Goal: Find contact information: Find contact information

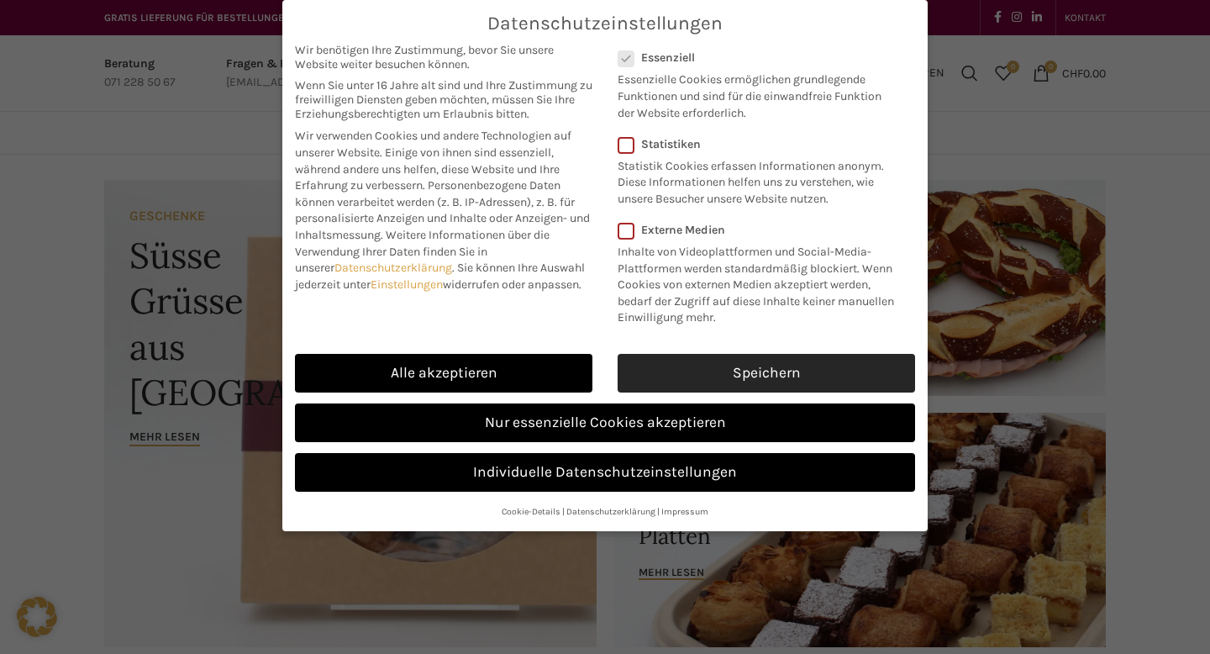
click at [735, 370] on link "Speichern" at bounding box center [766, 373] width 297 height 39
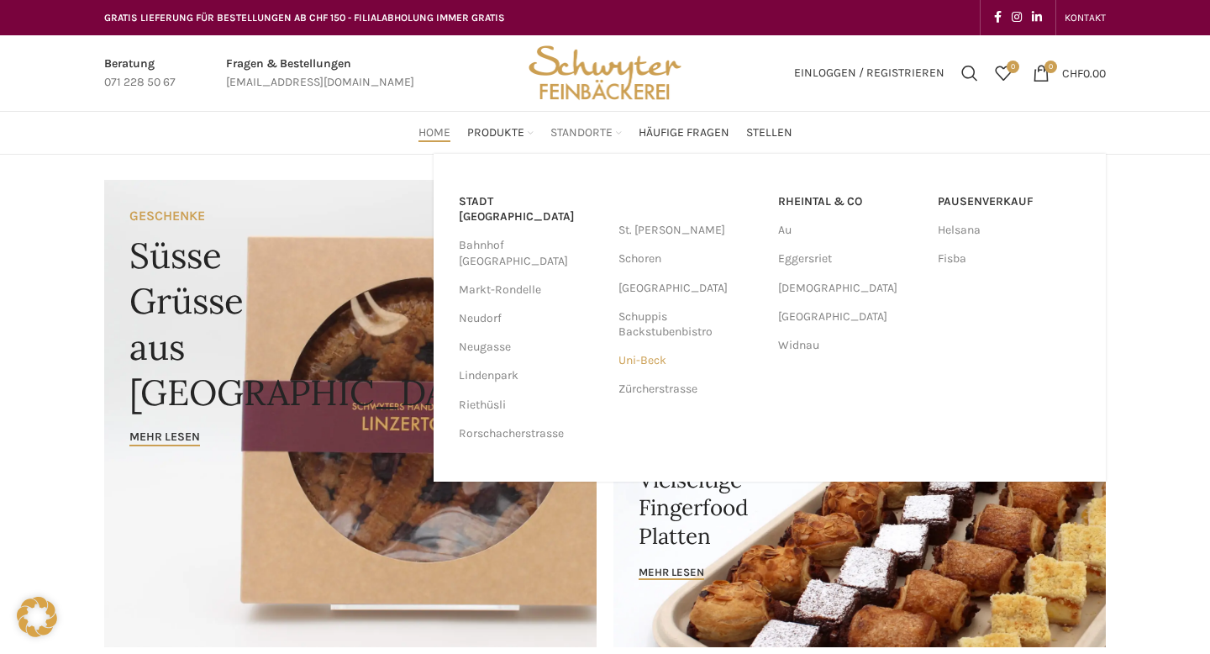
click at [652, 368] on link "Uni-Beck" at bounding box center [689, 360] width 143 height 29
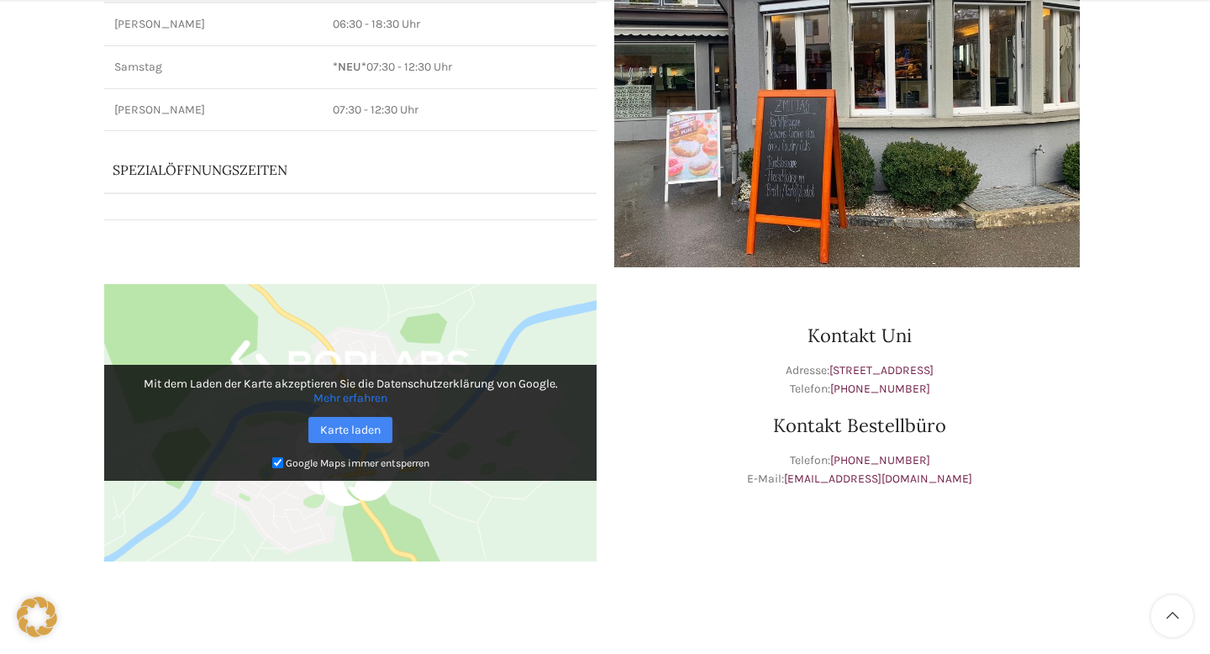
scroll to position [287, 0]
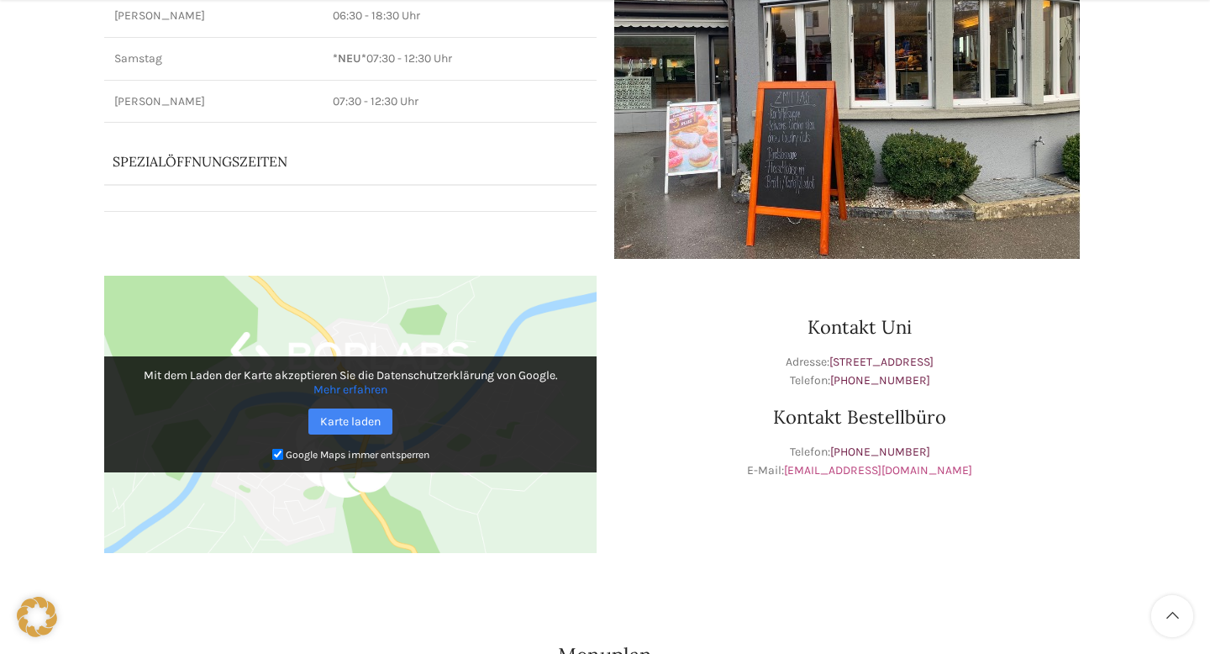
click at [874, 475] on link "[EMAIL_ADDRESS][DOMAIN_NAME]" at bounding box center [878, 470] width 188 height 14
